Goal: Information Seeking & Learning: Learn about a topic

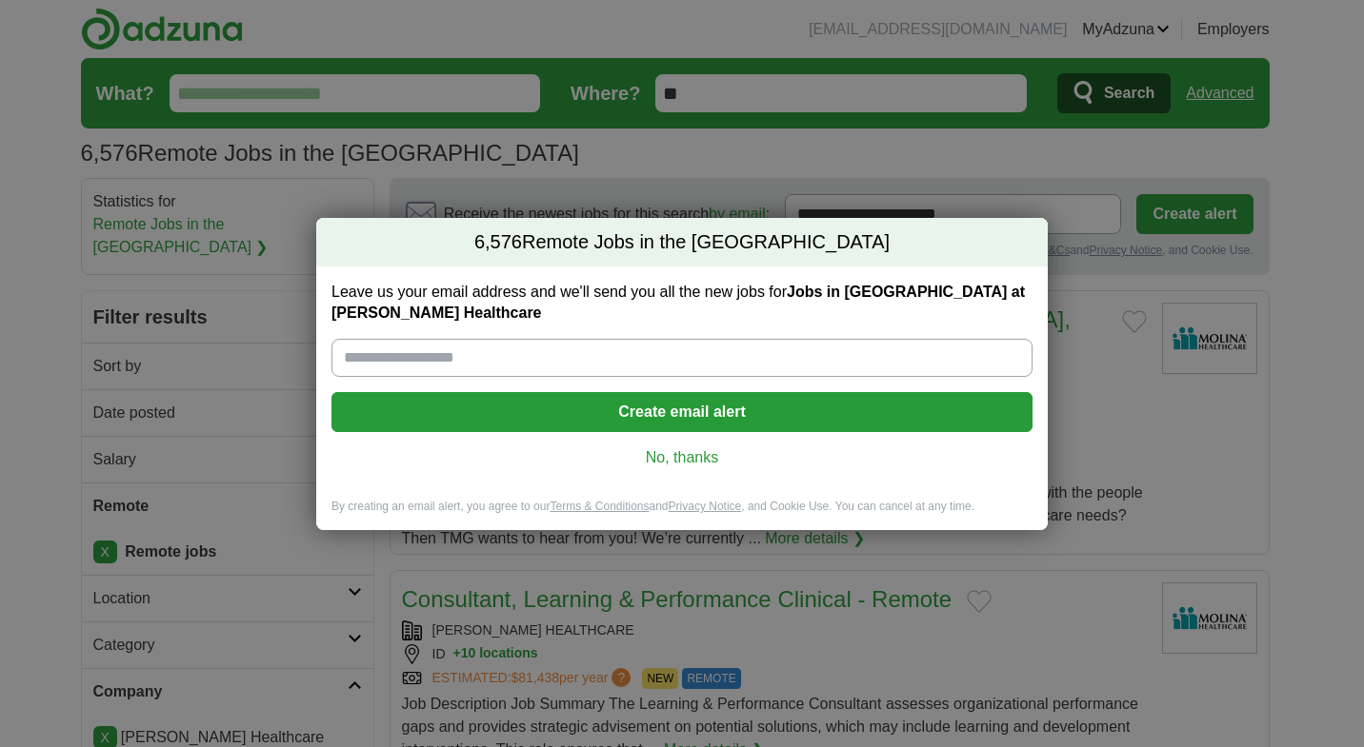
click at [685, 448] on link "No, thanks" at bounding box center [682, 458] width 670 height 21
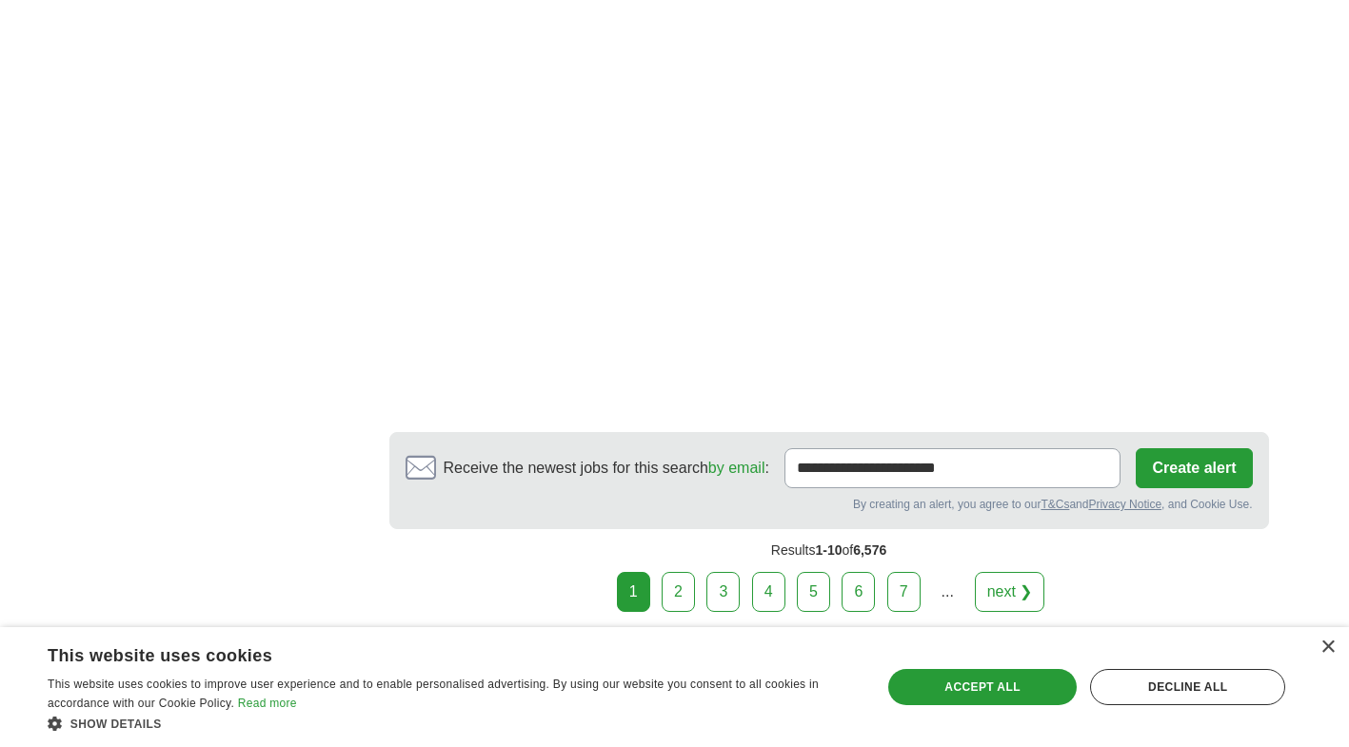
scroll to position [3330, 0]
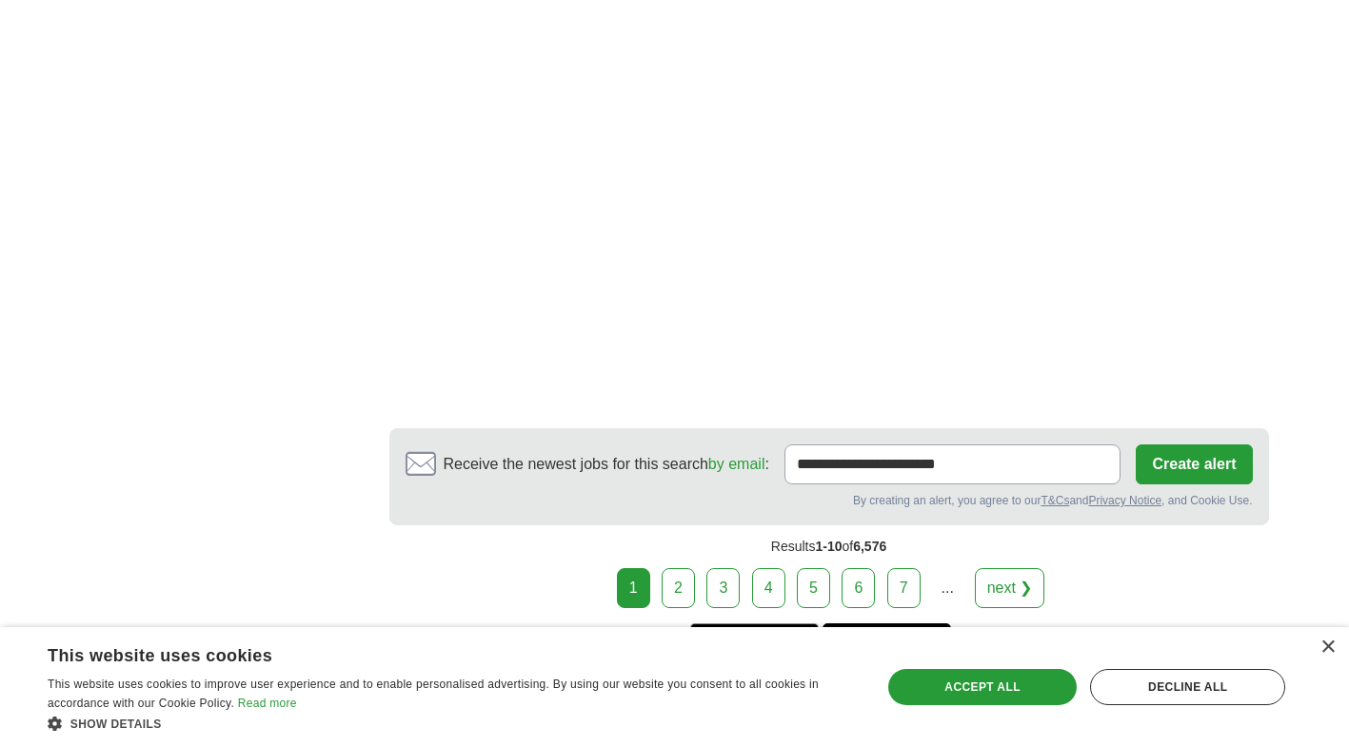
click at [685, 568] on link "2" at bounding box center [678, 588] width 33 height 40
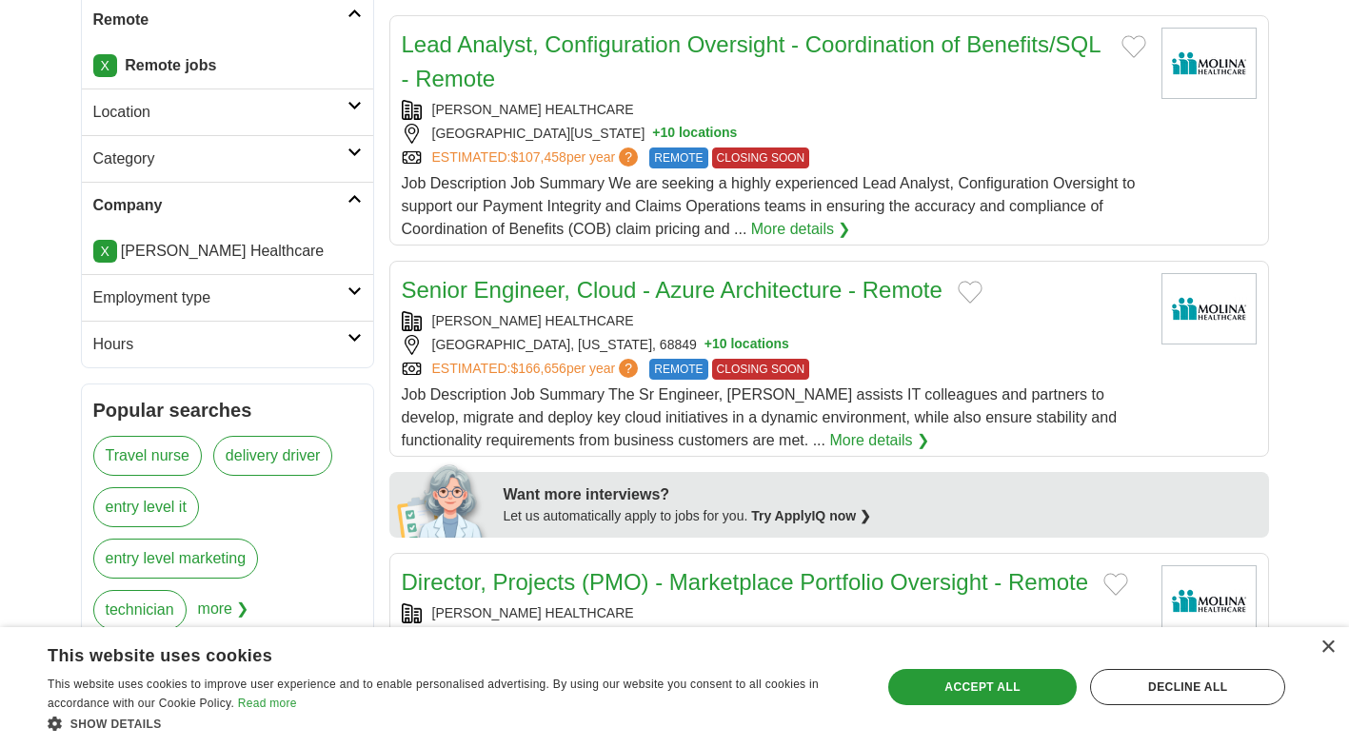
scroll to position [286, 0]
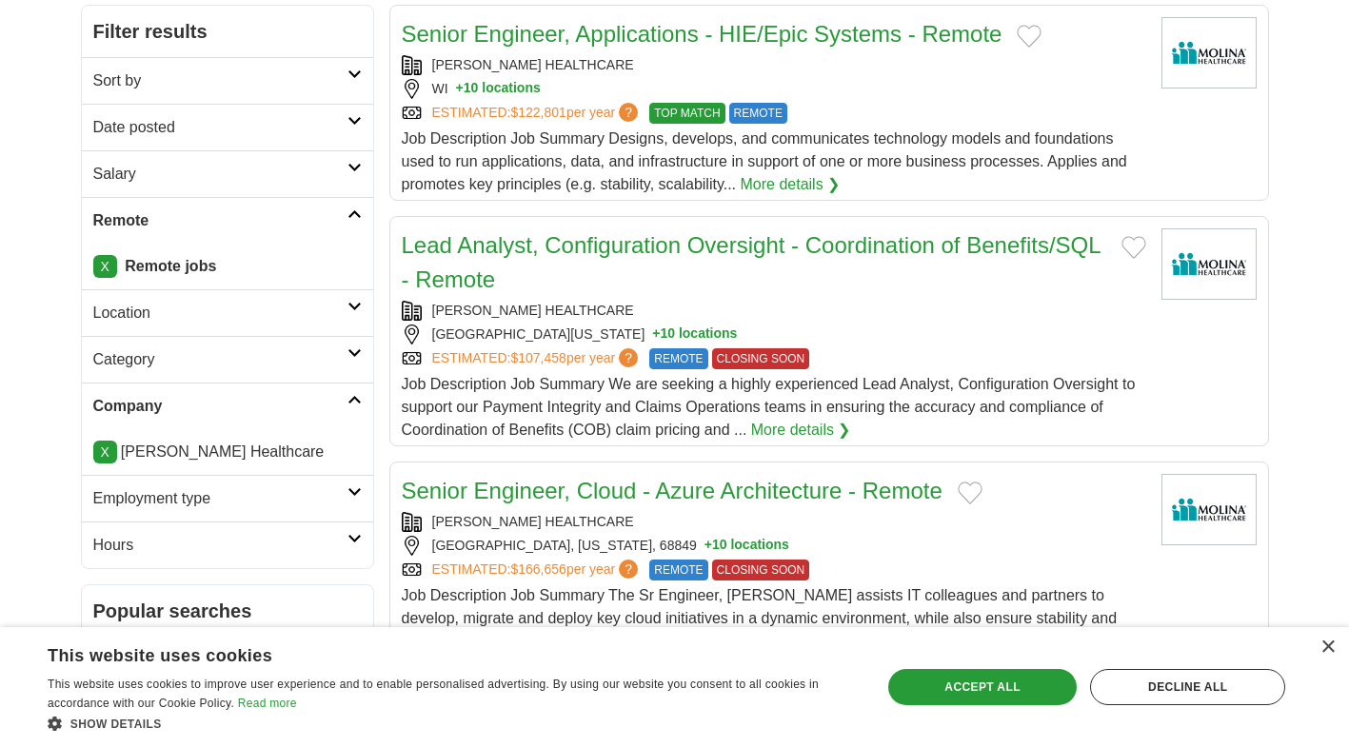
click at [357, 360] on link "Category" at bounding box center [227, 359] width 291 height 47
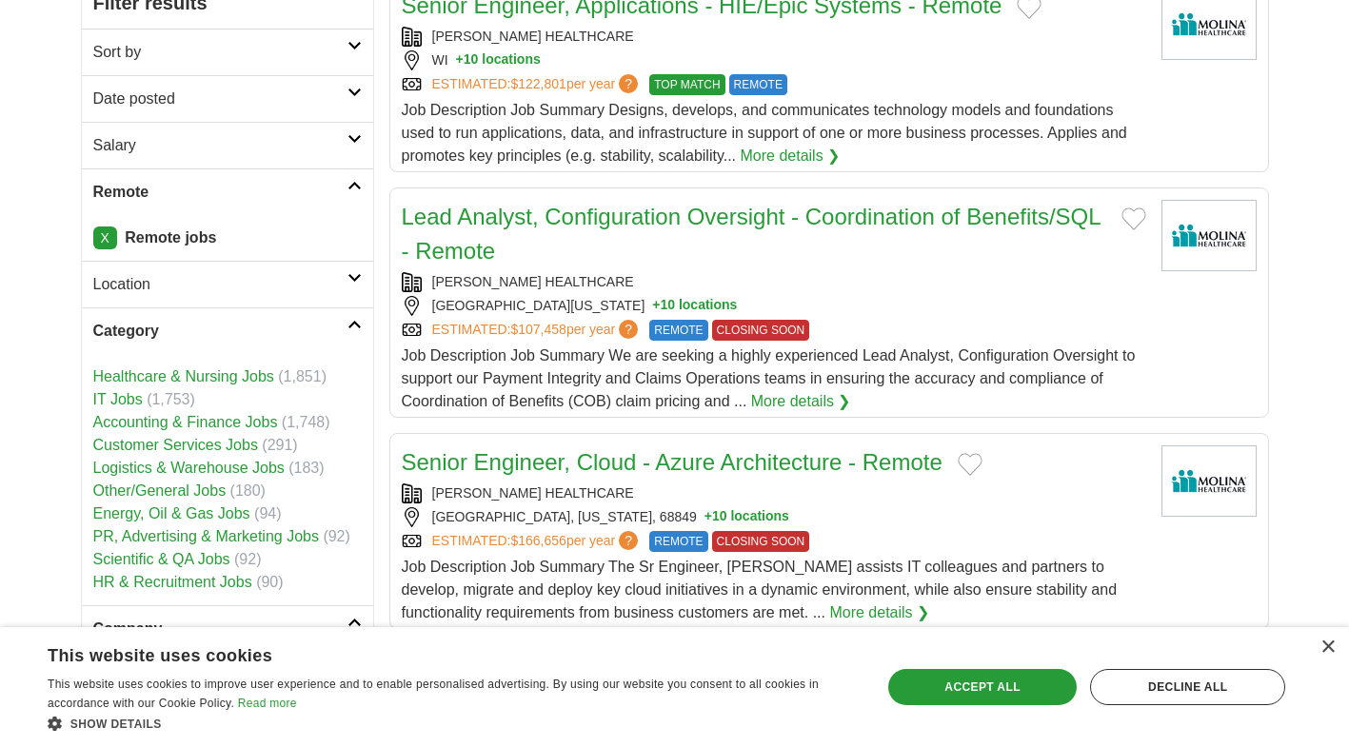
scroll to position [315, 0]
click at [206, 492] on link "Other/General Jobs" at bounding box center [159, 490] width 133 height 16
click at [200, 490] on link "Other/General Jobs" at bounding box center [159, 490] width 133 height 16
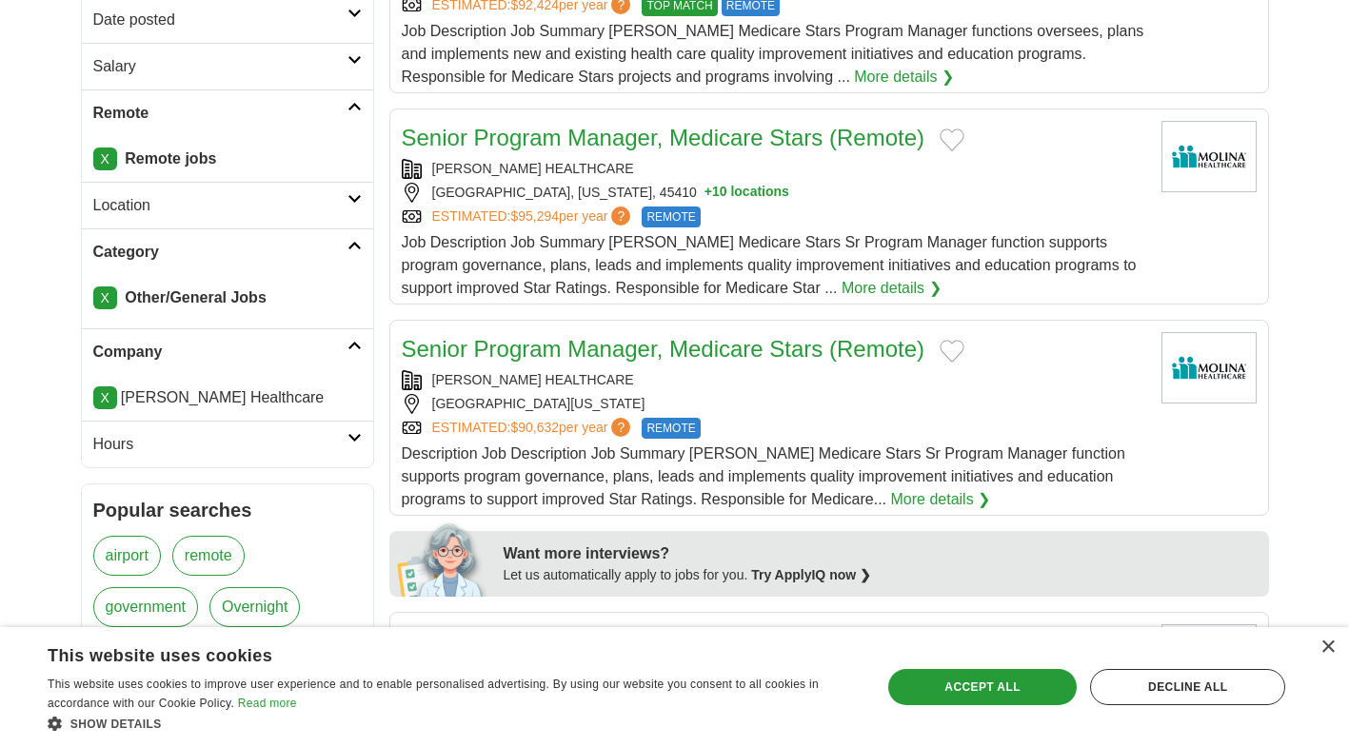
scroll to position [334, 0]
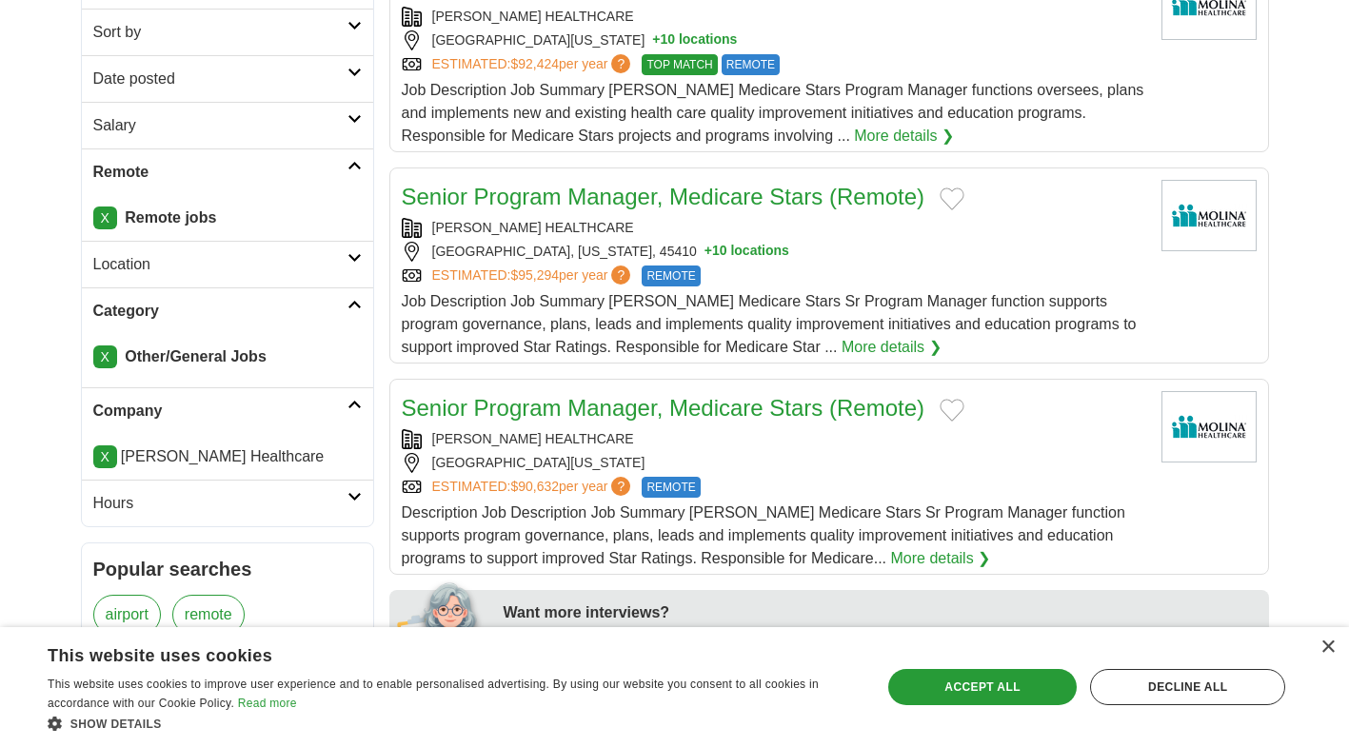
click at [354, 310] on link "Category" at bounding box center [227, 311] width 291 height 47
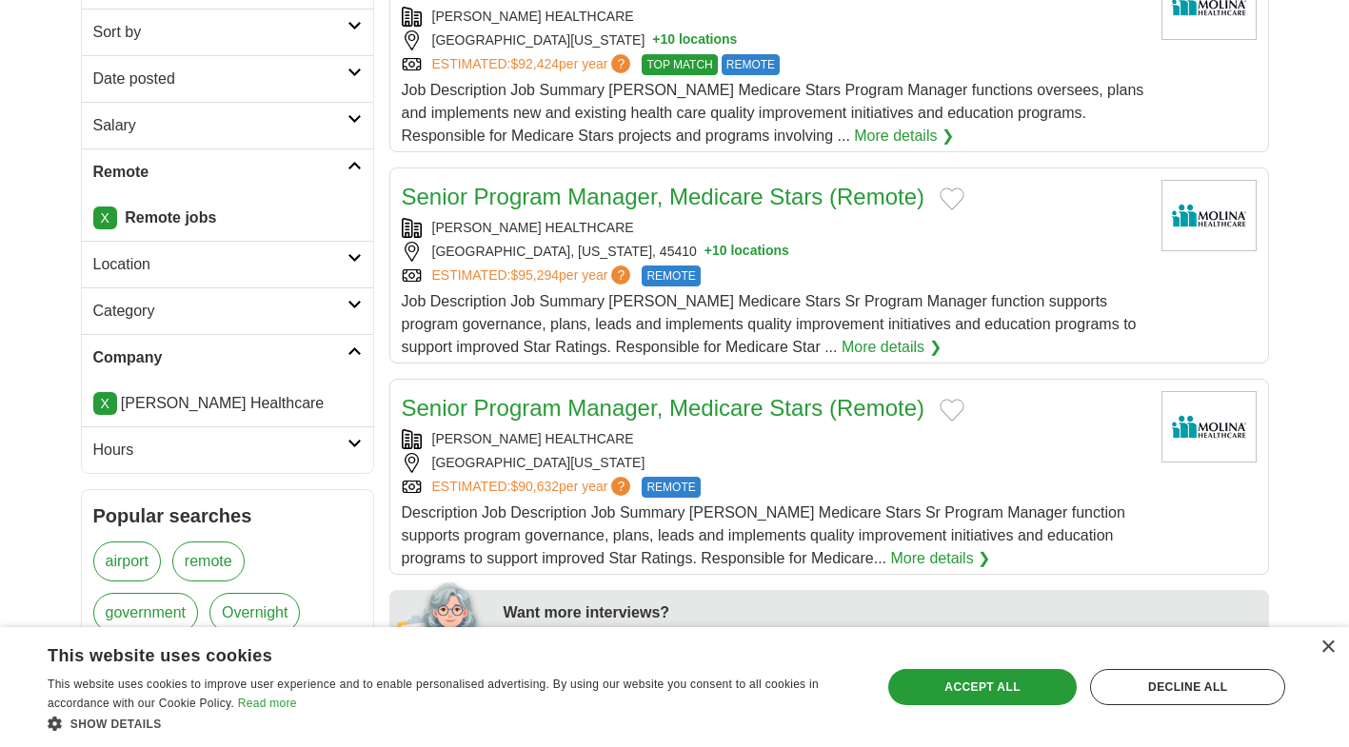
click at [354, 310] on link "Category" at bounding box center [227, 311] width 291 height 47
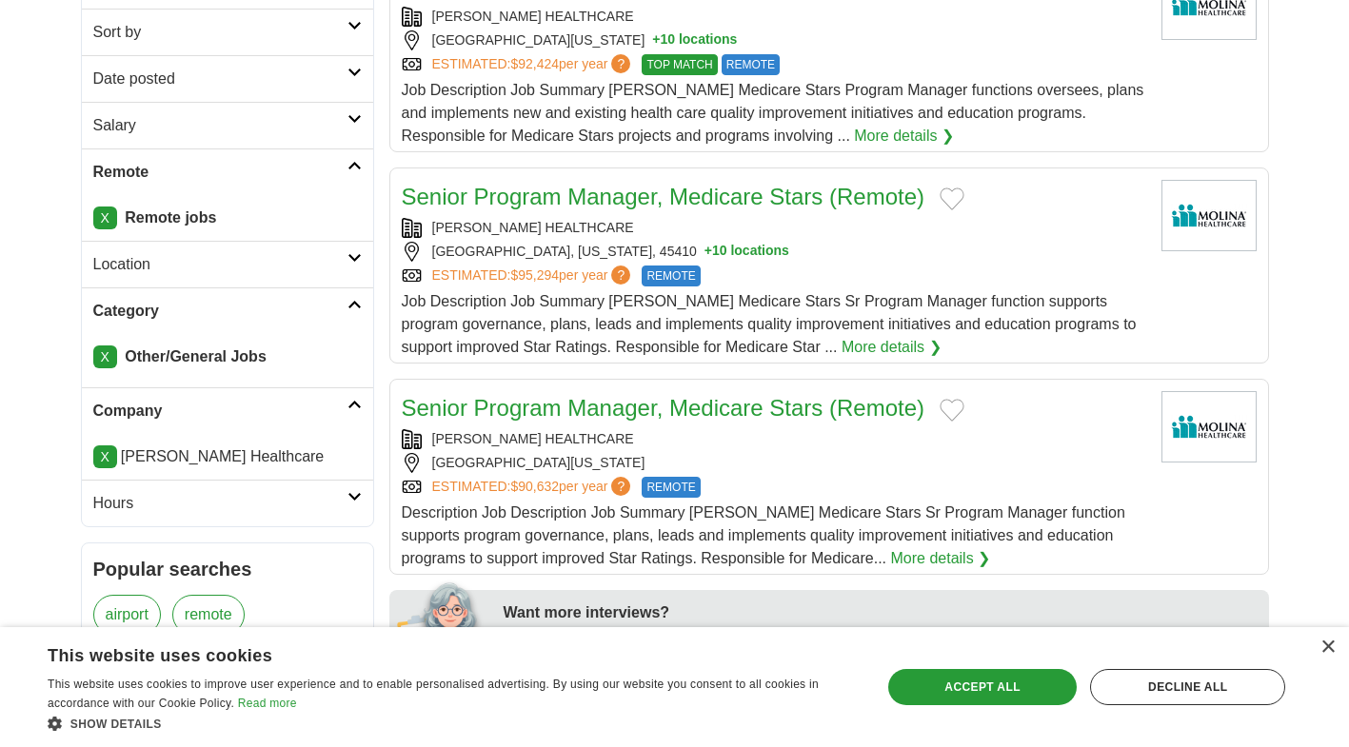
click at [106, 362] on link "X" at bounding box center [105, 357] width 24 height 23
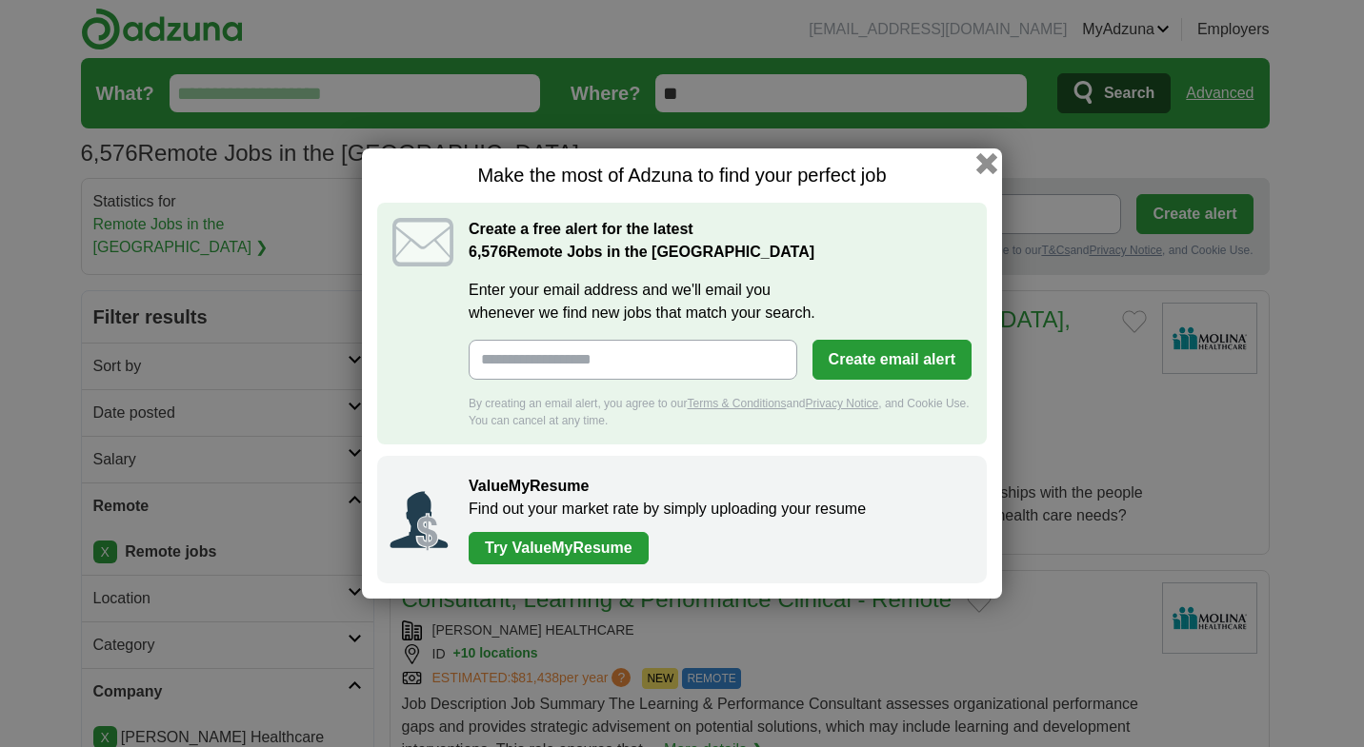
click at [987, 161] on button "button" at bounding box center [986, 163] width 21 height 21
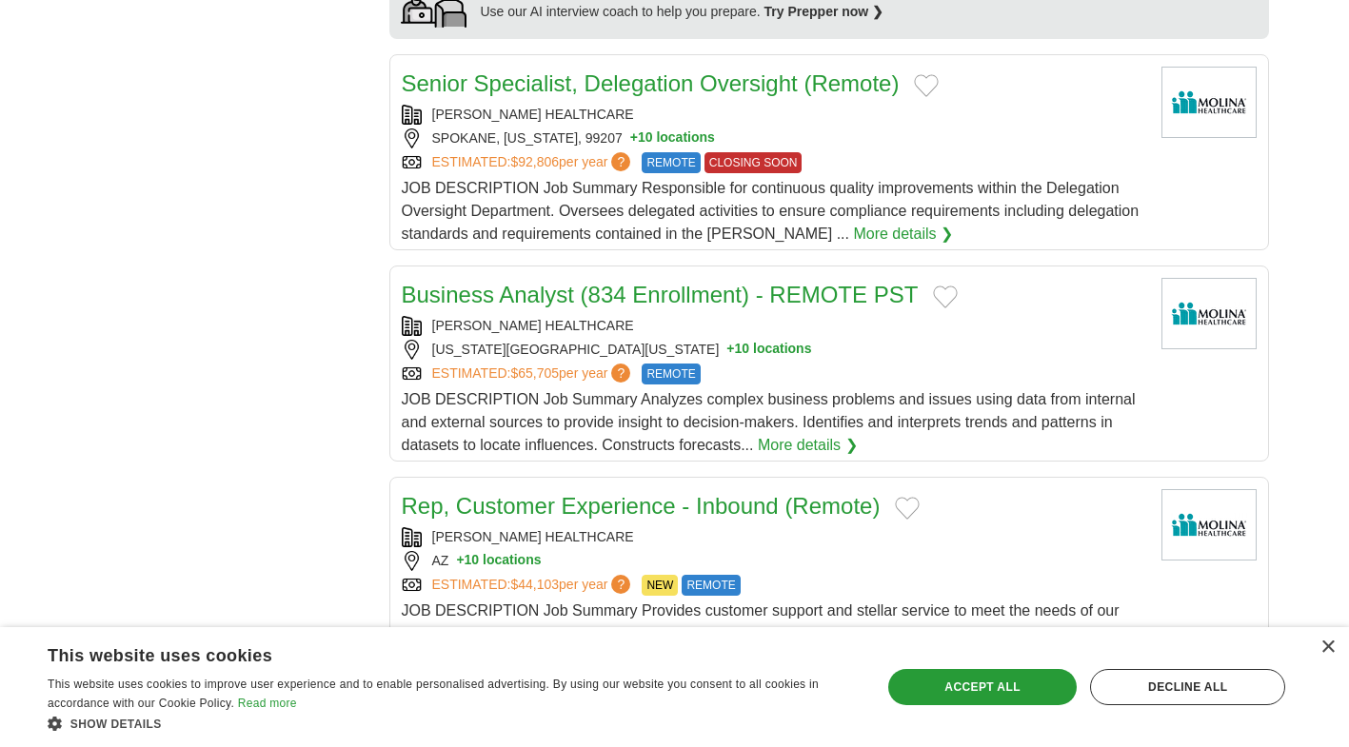
scroll to position [1922, 0]
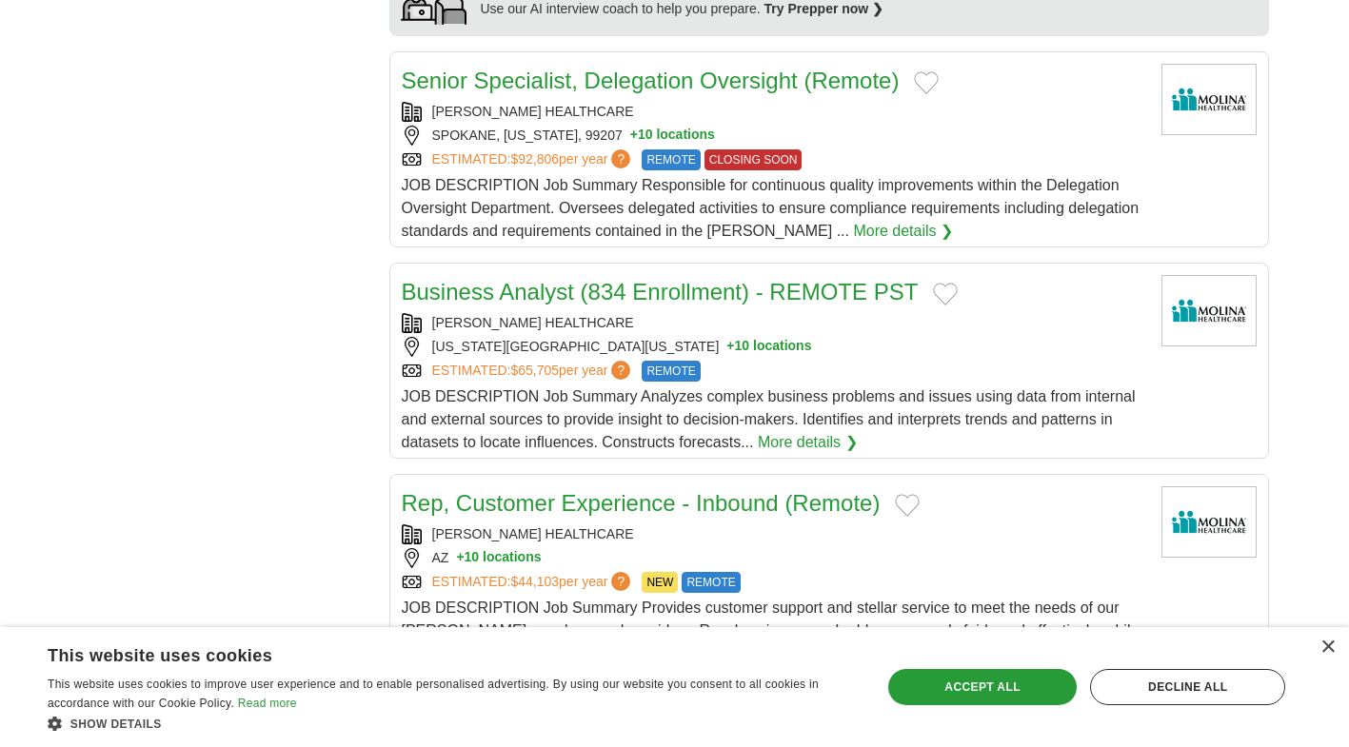
click at [555, 490] on link "Rep, Customer Experience - Inbound (Remote)" at bounding box center [641, 503] width 479 height 26
